Goal: Find specific page/section: Find specific page/section

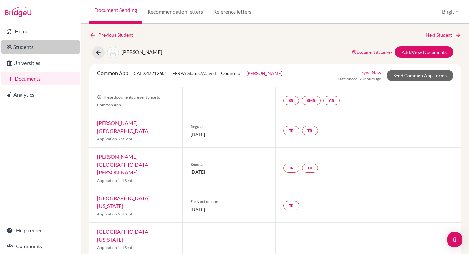
scroll to position [14, 0]
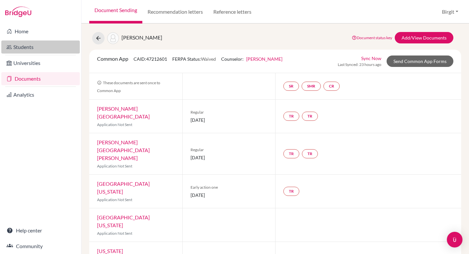
click at [26, 48] on link "Students" at bounding box center [40, 46] width 79 height 13
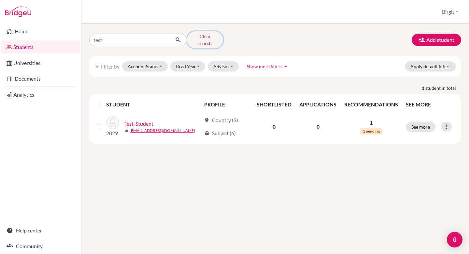
click at [196, 37] on button "Clear search" at bounding box center [205, 39] width 36 height 17
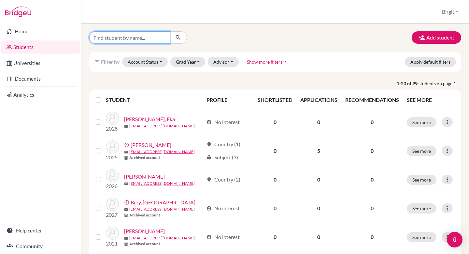
click at [141, 37] on input "Find student by name..." at bounding box center [129, 37] width 81 height 12
type input "rishad"
click button "submit" at bounding box center [178, 37] width 17 height 12
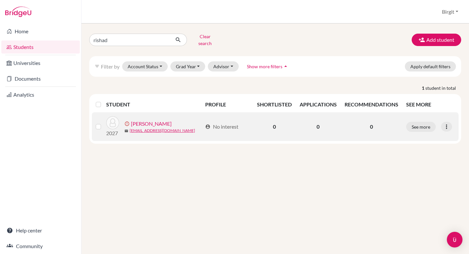
click at [156, 120] on link "[PERSON_NAME]" at bounding box center [151, 124] width 41 height 8
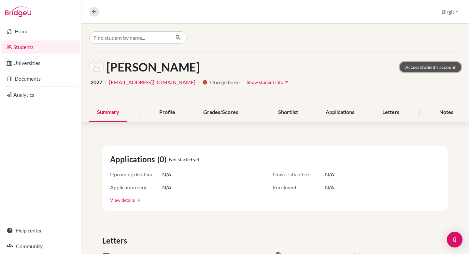
click at [421, 68] on link "Access student's account" at bounding box center [431, 67] width 62 height 10
click at [94, 9] on icon at bounding box center [94, 12] width 6 height 6
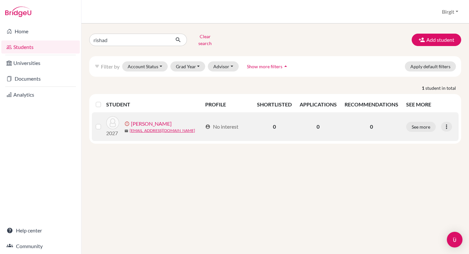
click at [146, 120] on link "[PERSON_NAME]" at bounding box center [151, 124] width 41 height 8
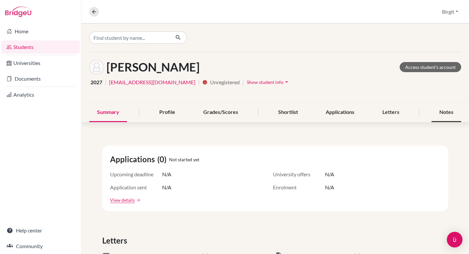
click at [444, 114] on div "Notes" at bounding box center [447, 112] width 30 height 19
